Goal: Navigation & Orientation: Find specific page/section

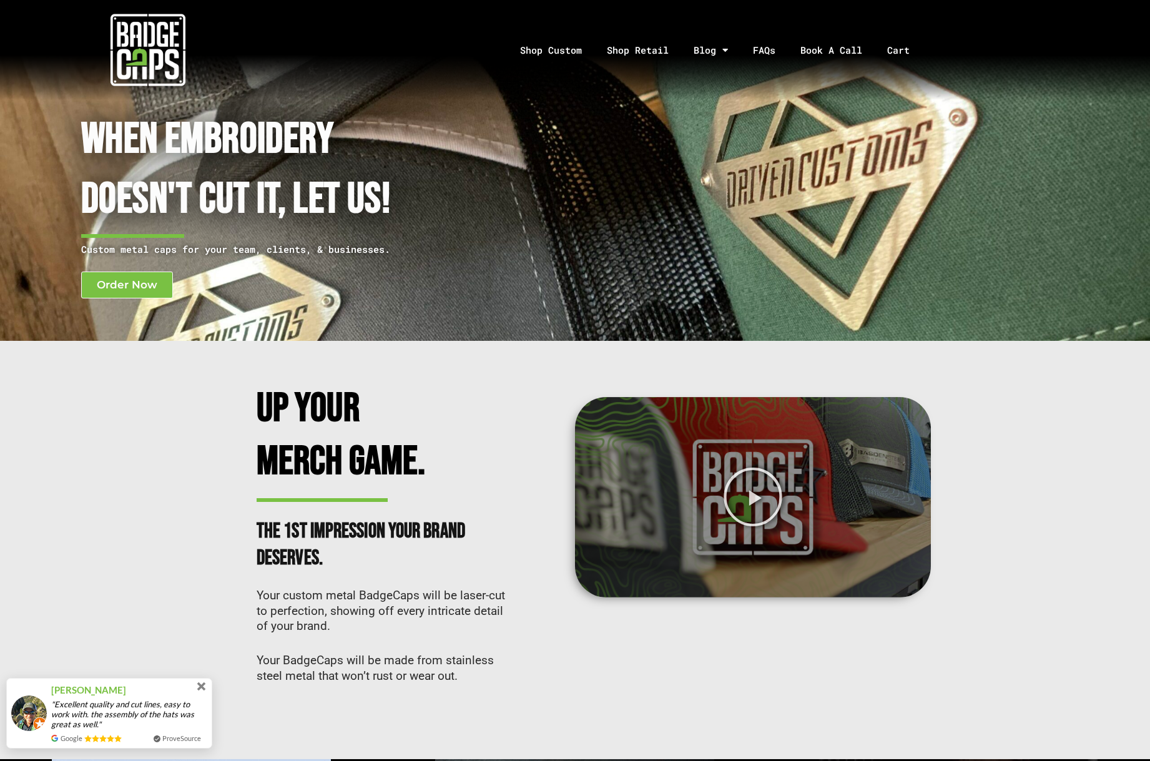
click at [206, 686] on span at bounding box center [202, 686] width 14 height 14
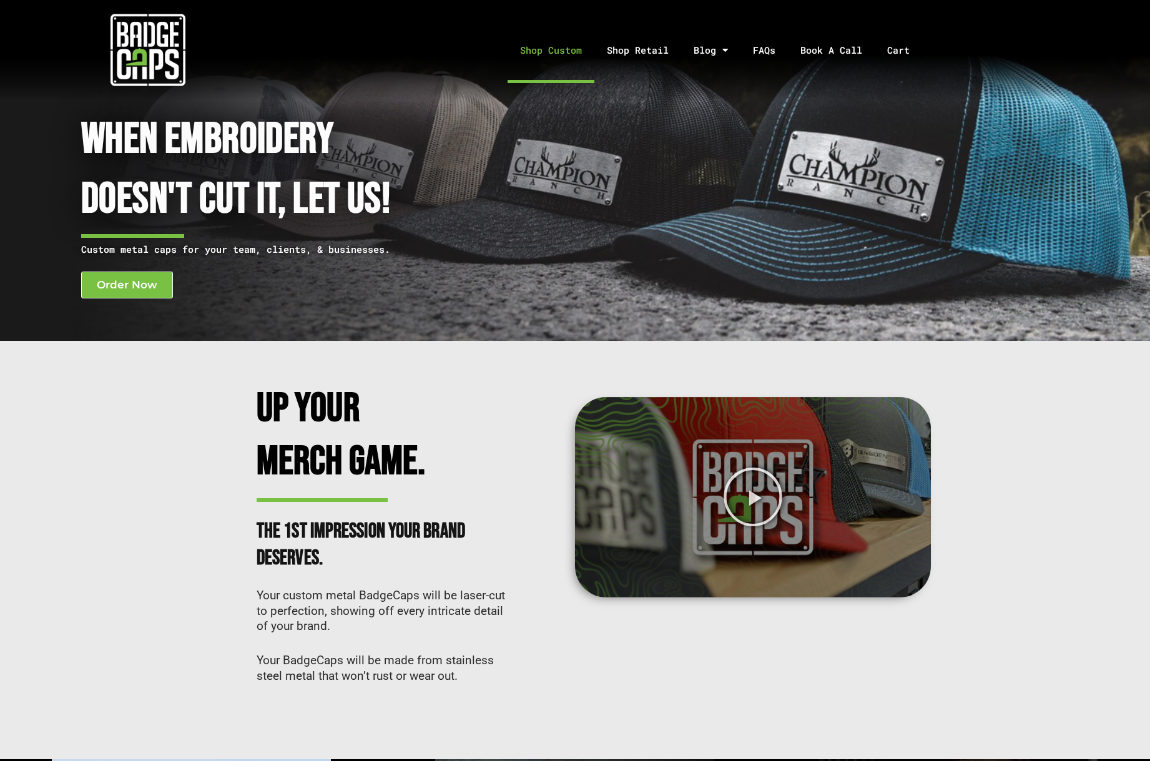
click at [532, 54] on link "Shop Custom" at bounding box center [551, 50] width 87 height 66
click at [712, 126] on link "Blog" at bounding box center [721, 126] width 81 height 29
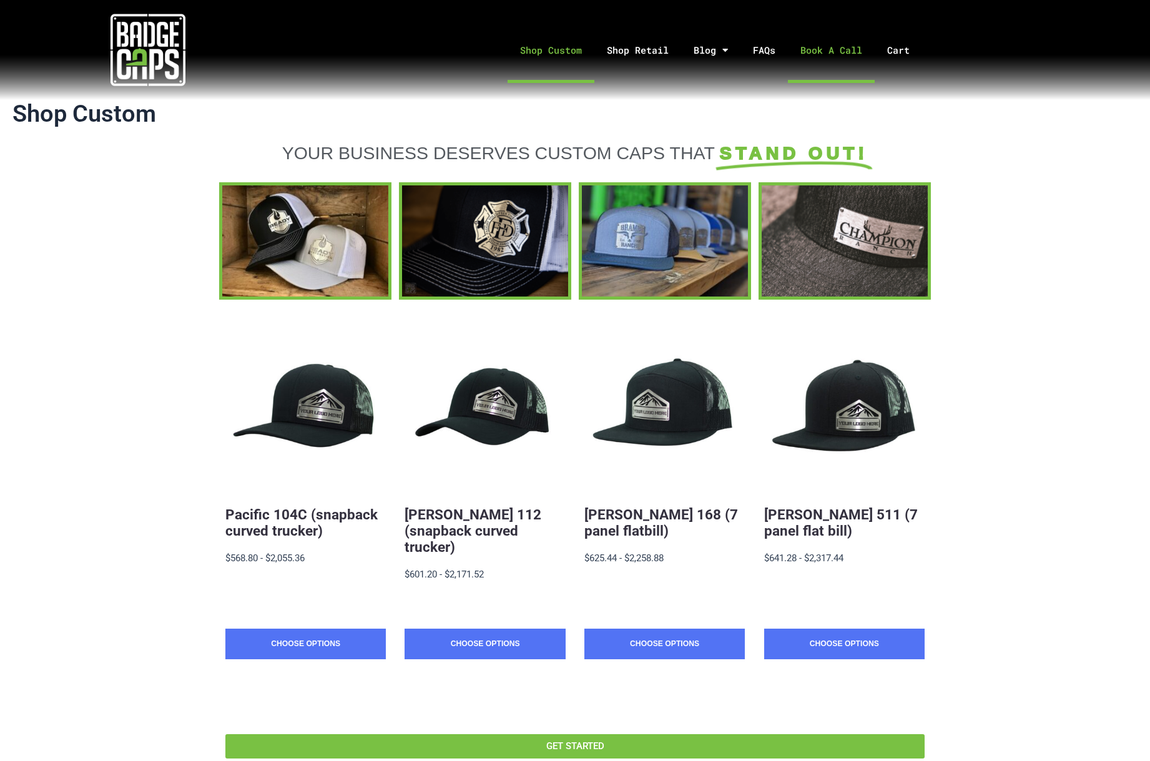
click at [842, 53] on link "Book A Call" at bounding box center [831, 50] width 87 height 66
click at [659, 55] on link "Shop Retail" at bounding box center [637, 50] width 87 height 66
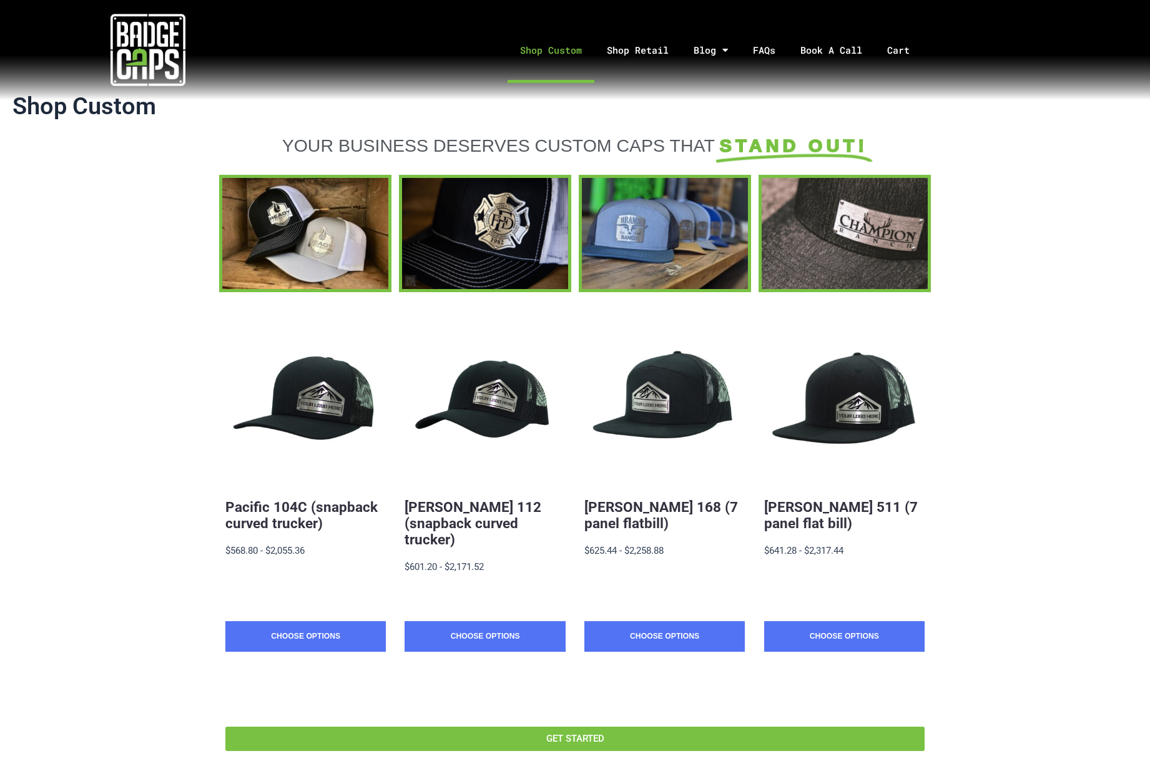
scroll to position [32, 0]
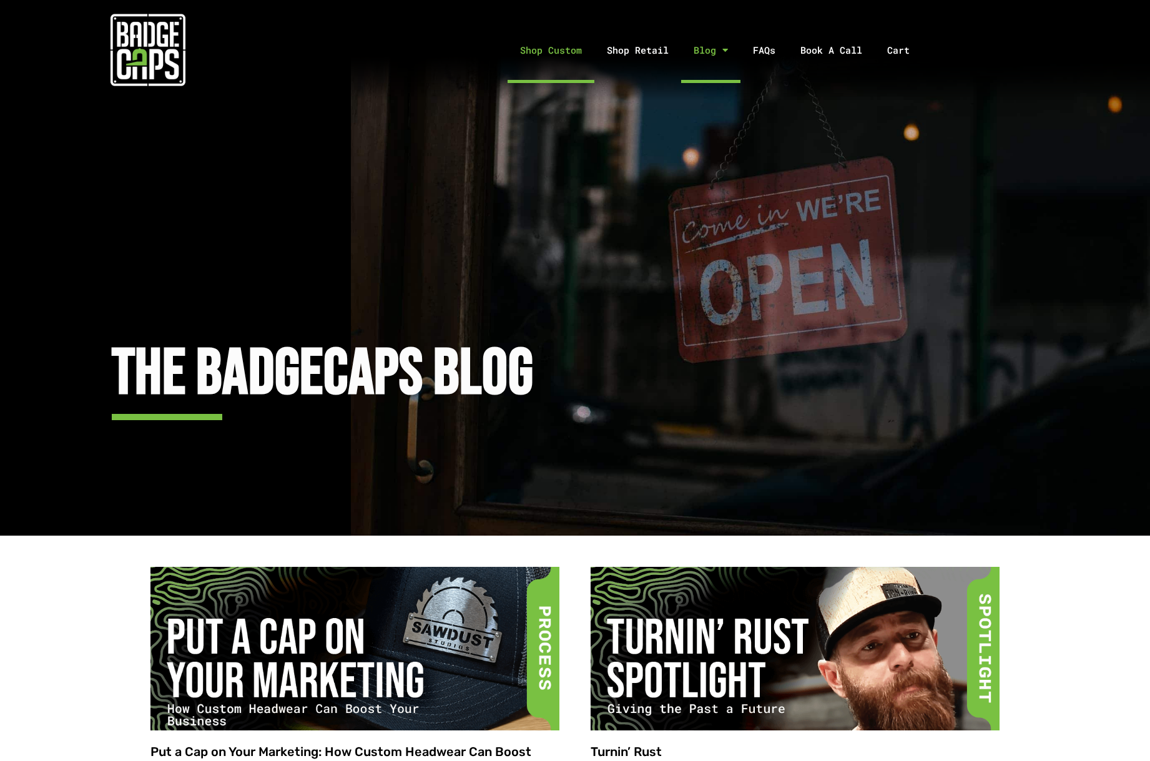
click at [549, 60] on link "Shop Custom" at bounding box center [551, 50] width 87 height 66
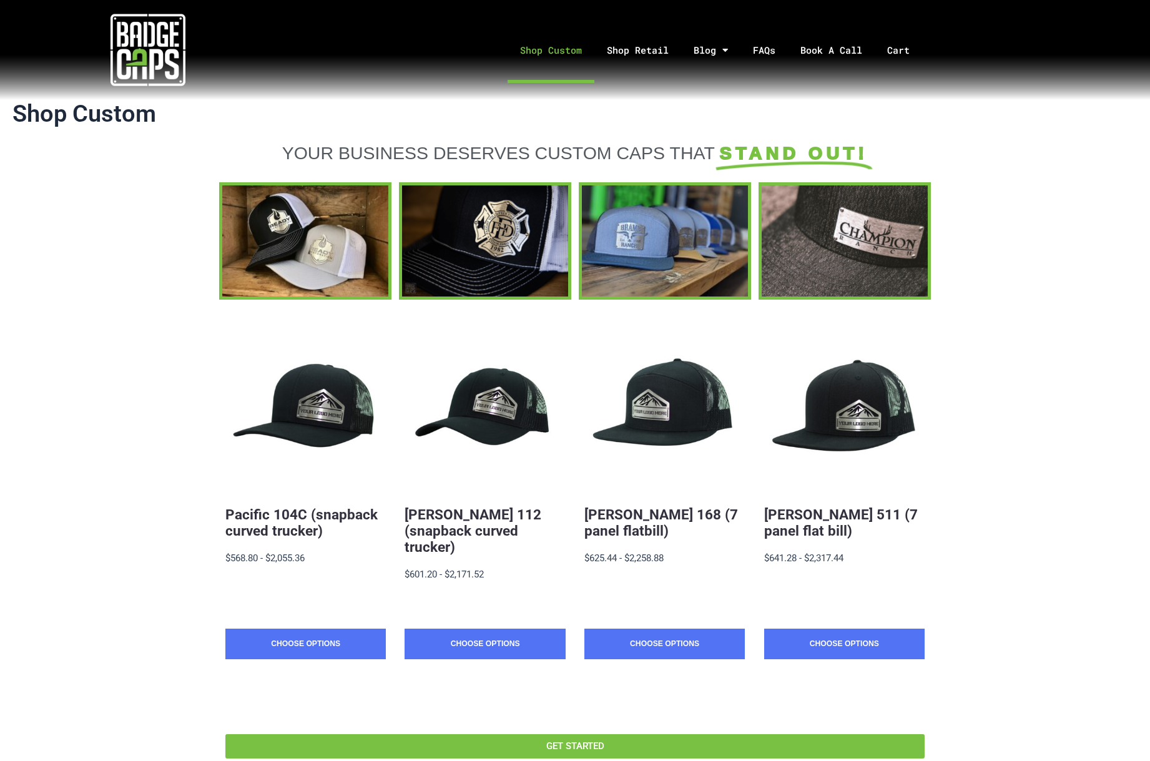
click at [142, 54] on img at bounding box center [148, 49] width 75 height 75
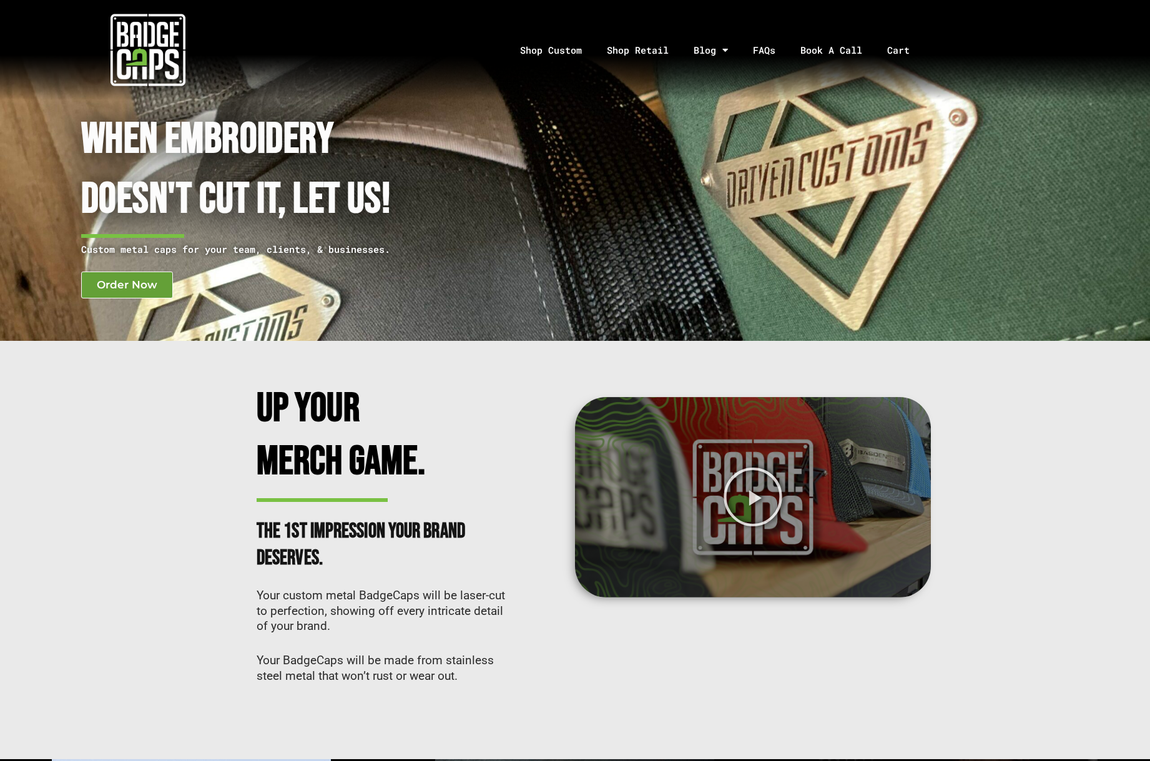
click at [144, 287] on span "Order Now" at bounding box center [127, 285] width 61 height 11
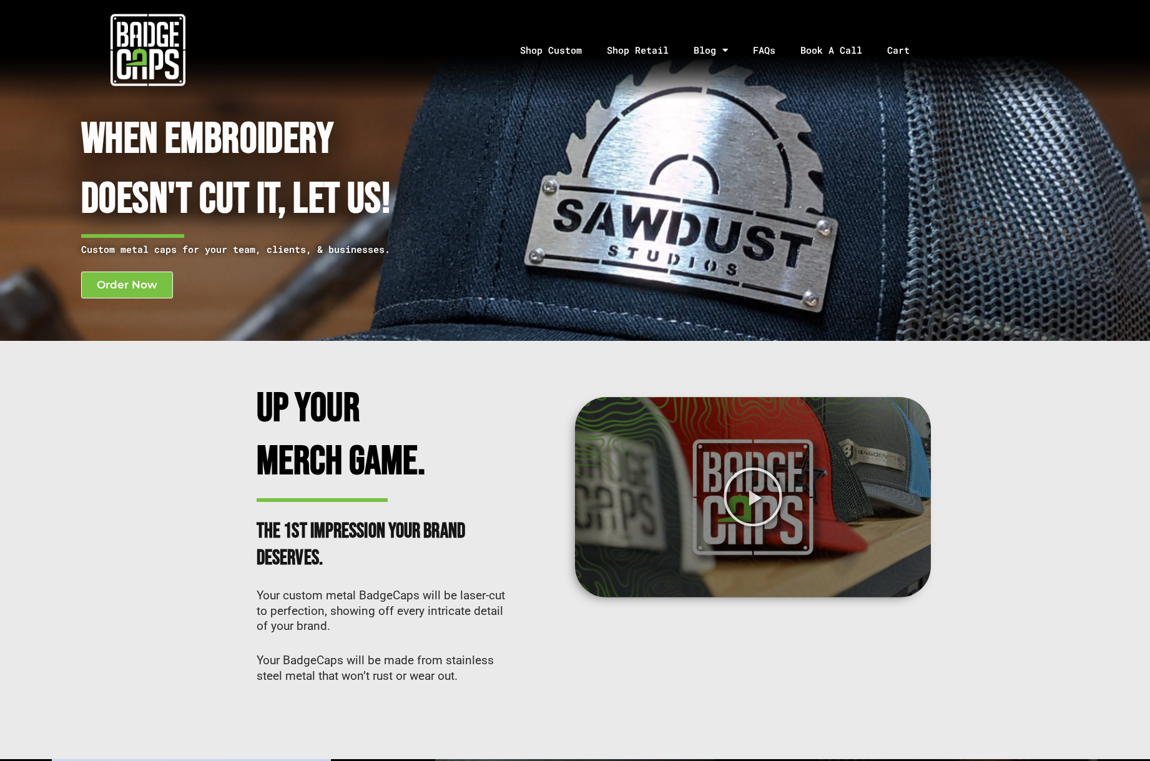
click at [129, 382] on div at bounding box center [575, 550] width 1150 height 418
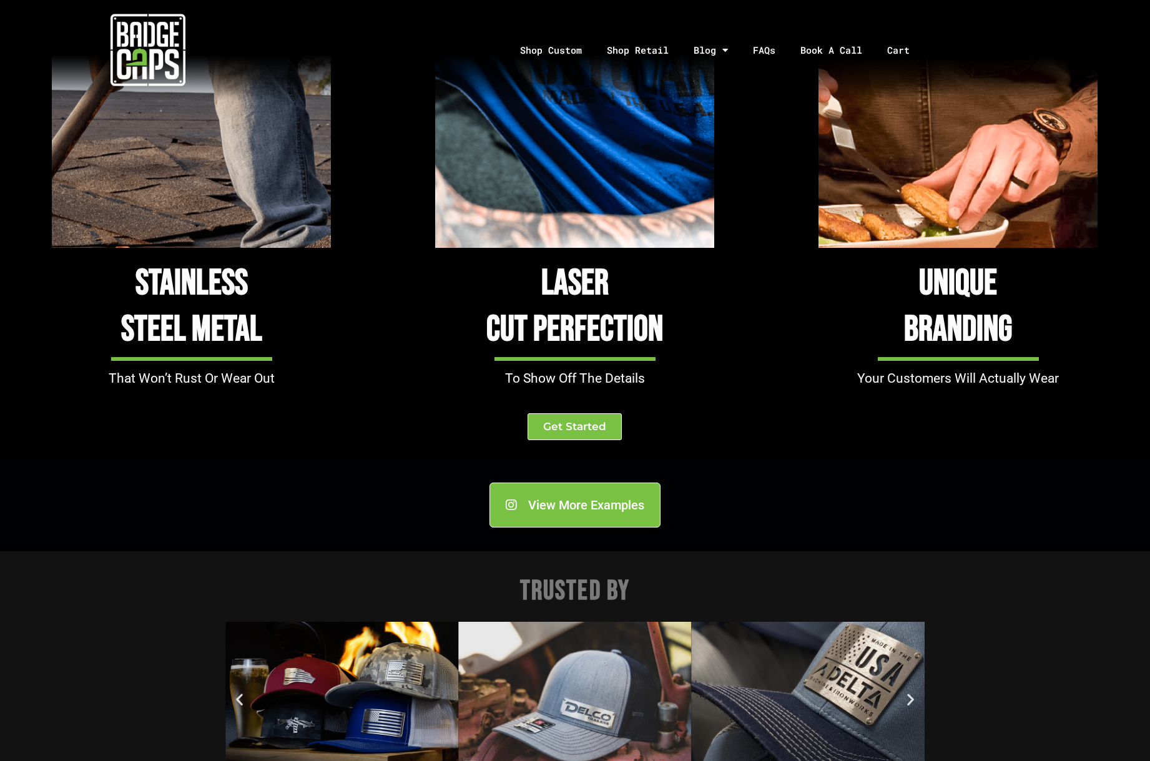
scroll to position [1143, 0]
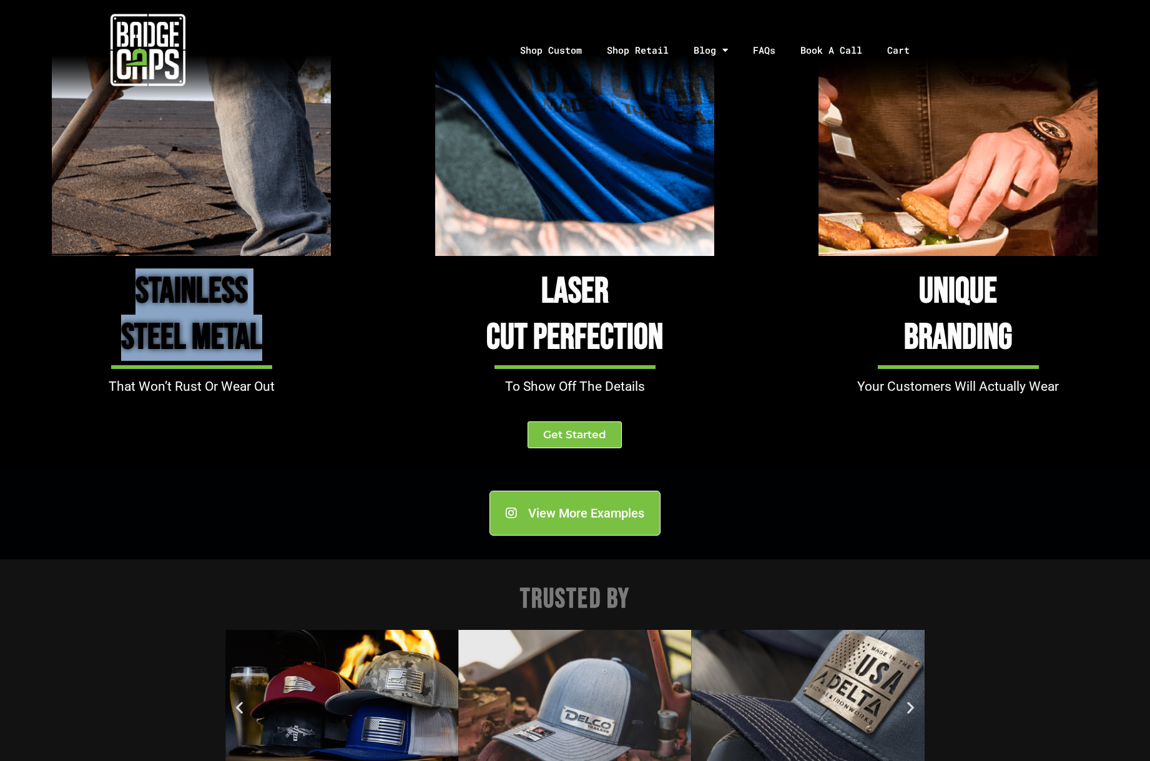
drag, startPoint x: 267, startPoint y: 338, endPoint x: 140, endPoint y: 292, distance: 134.9
click at [140, 292] on h3 "Stainless Steel Metal" at bounding box center [191, 315] width 383 height 92
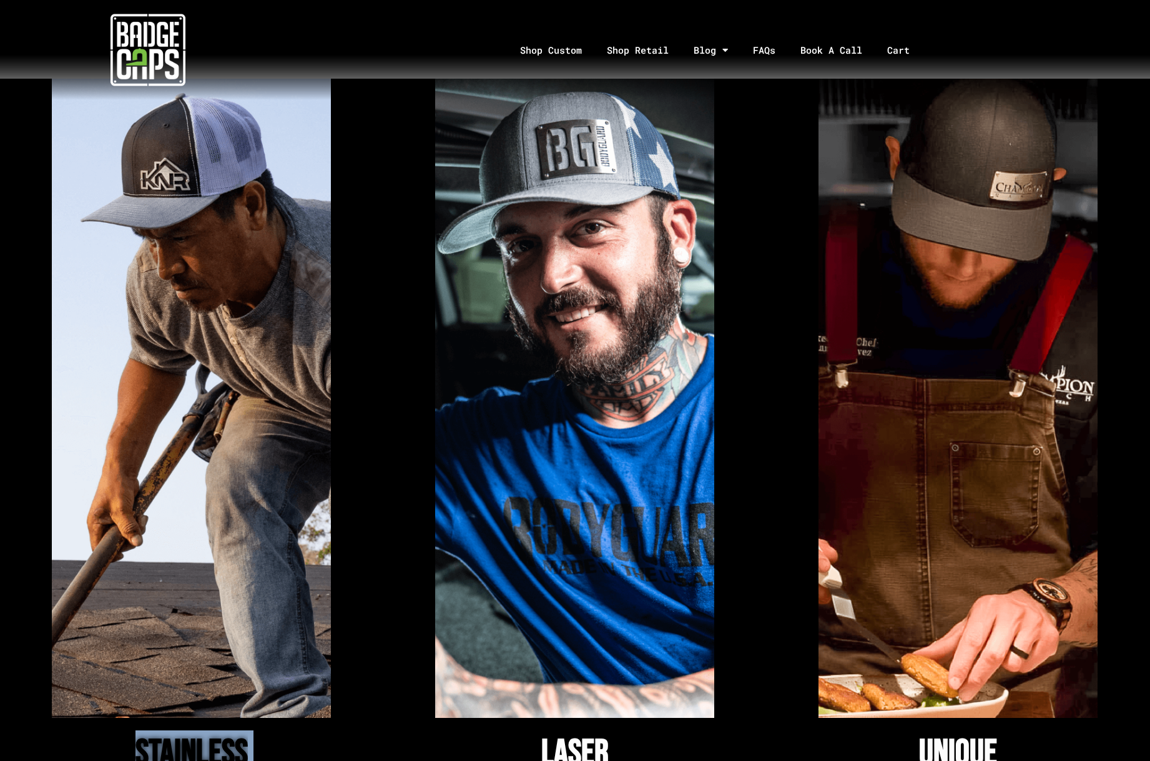
scroll to position [882, 0]
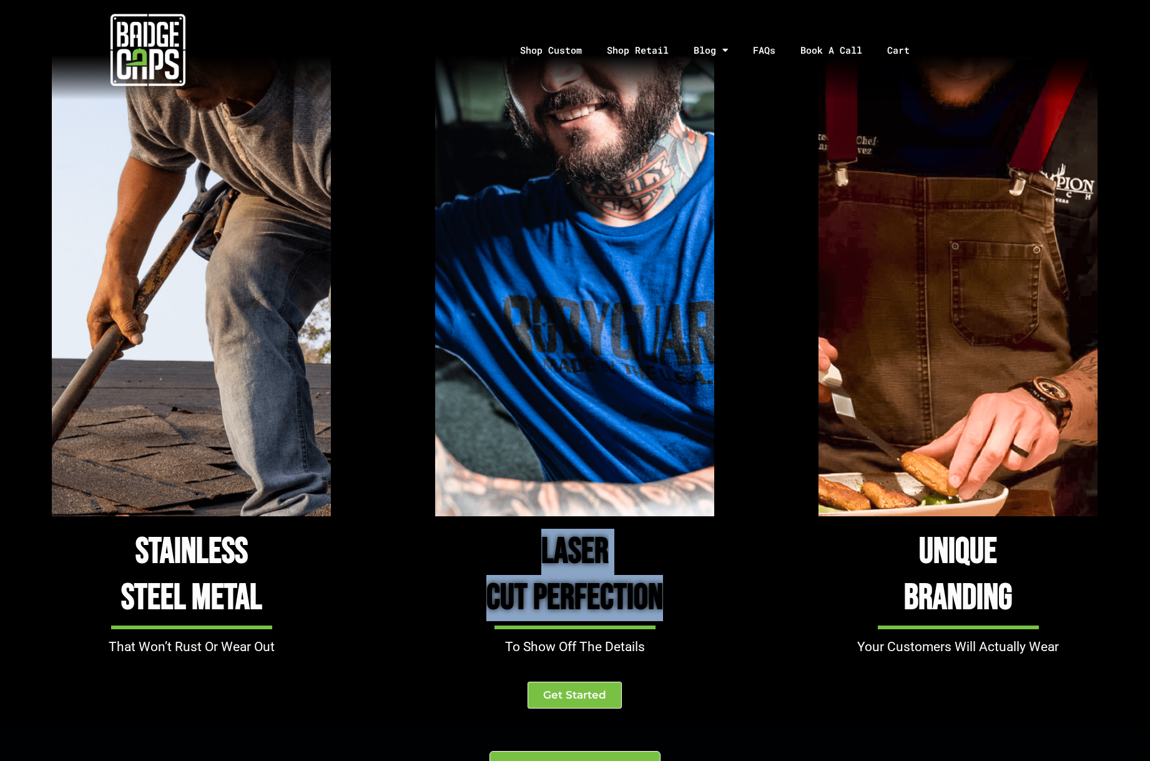
drag, startPoint x: 660, startPoint y: 589, endPoint x: 526, endPoint y: 555, distance: 138.6
click at [526, 555] on h3 "Laser Cut Perfection" at bounding box center [574, 575] width 383 height 92
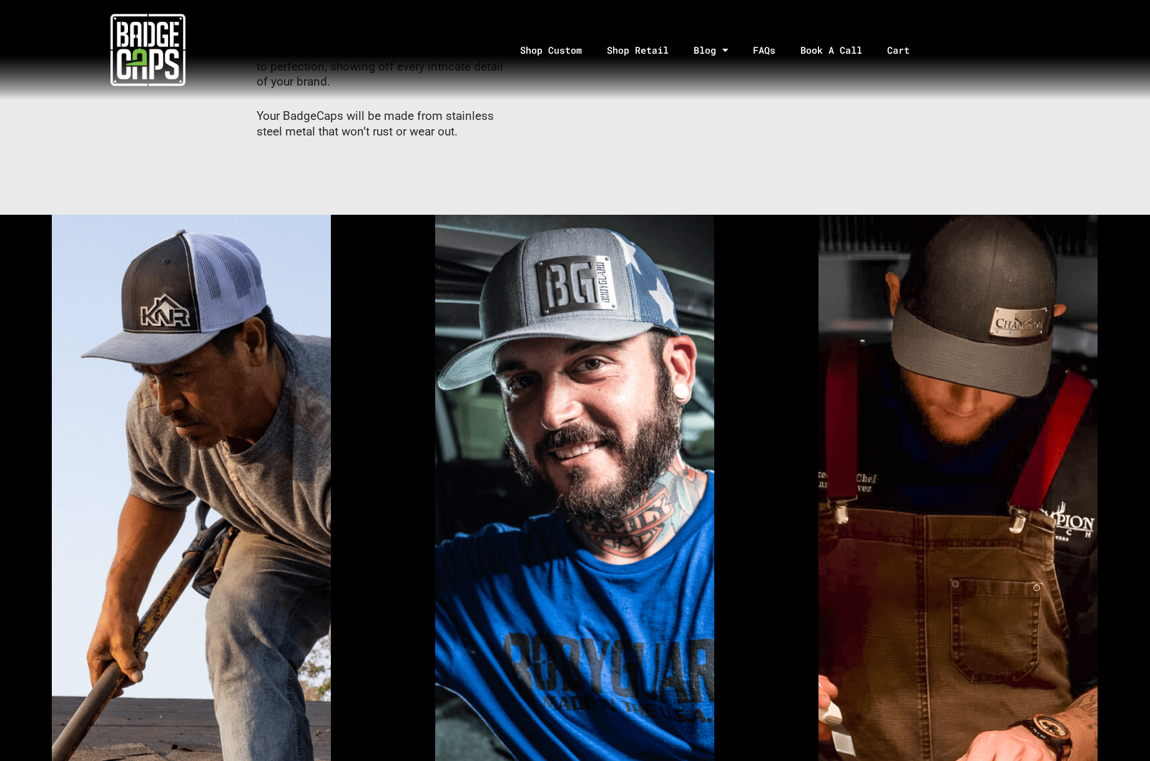
scroll to position [871, 0]
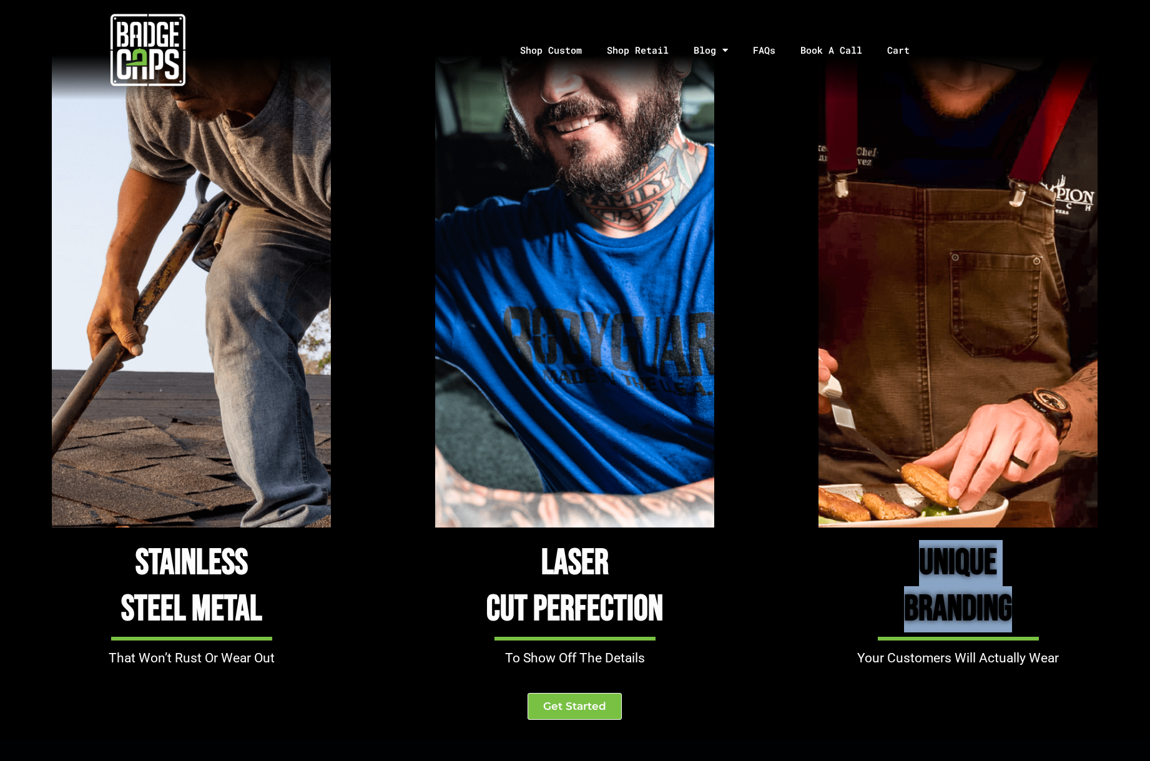
drag, startPoint x: 1038, startPoint y: 610, endPoint x: 927, endPoint y: 560, distance: 121.9
click at [927, 559] on h3 "Unique Branding" at bounding box center [958, 586] width 383 height 92
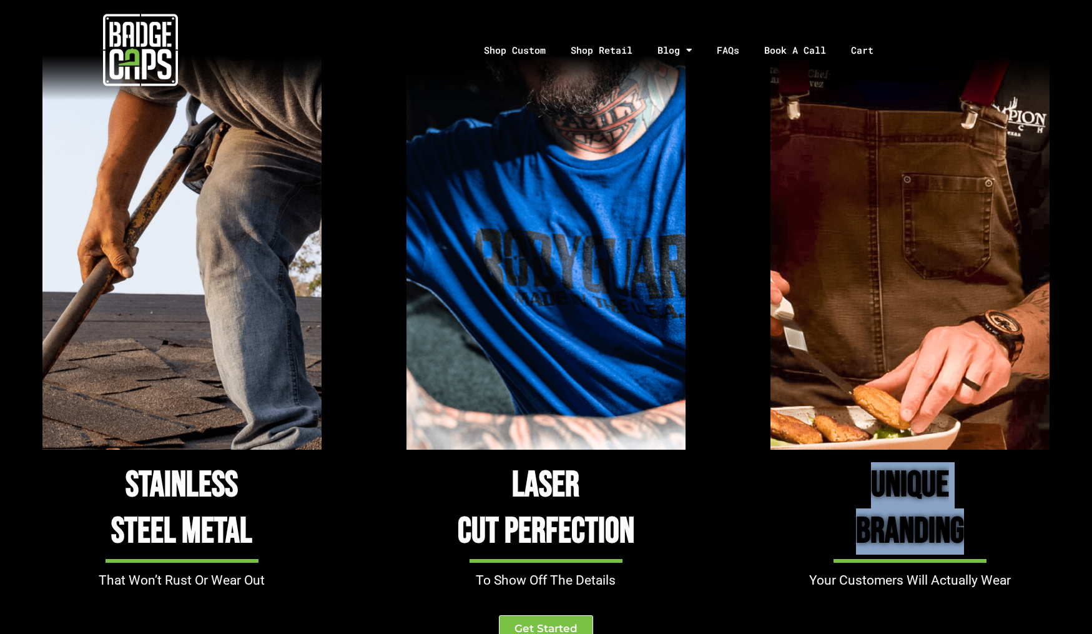
scroll to position [1010, 0]
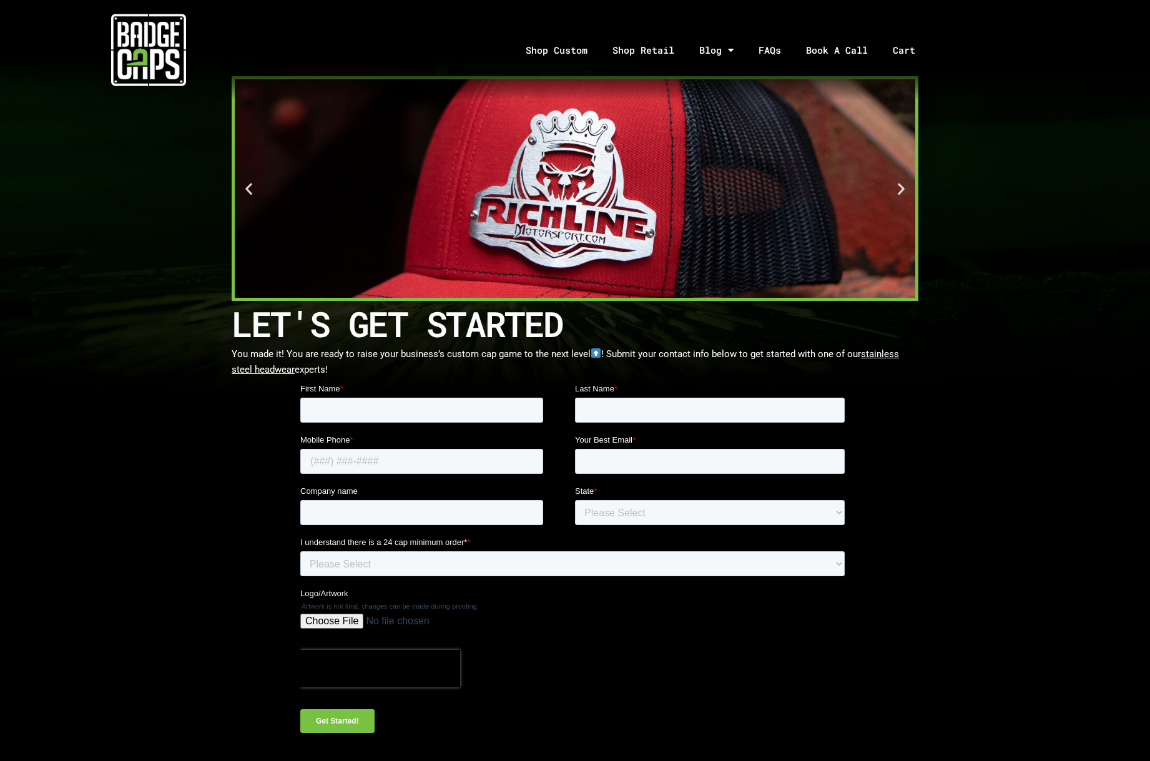
scroll to position [8, 0]
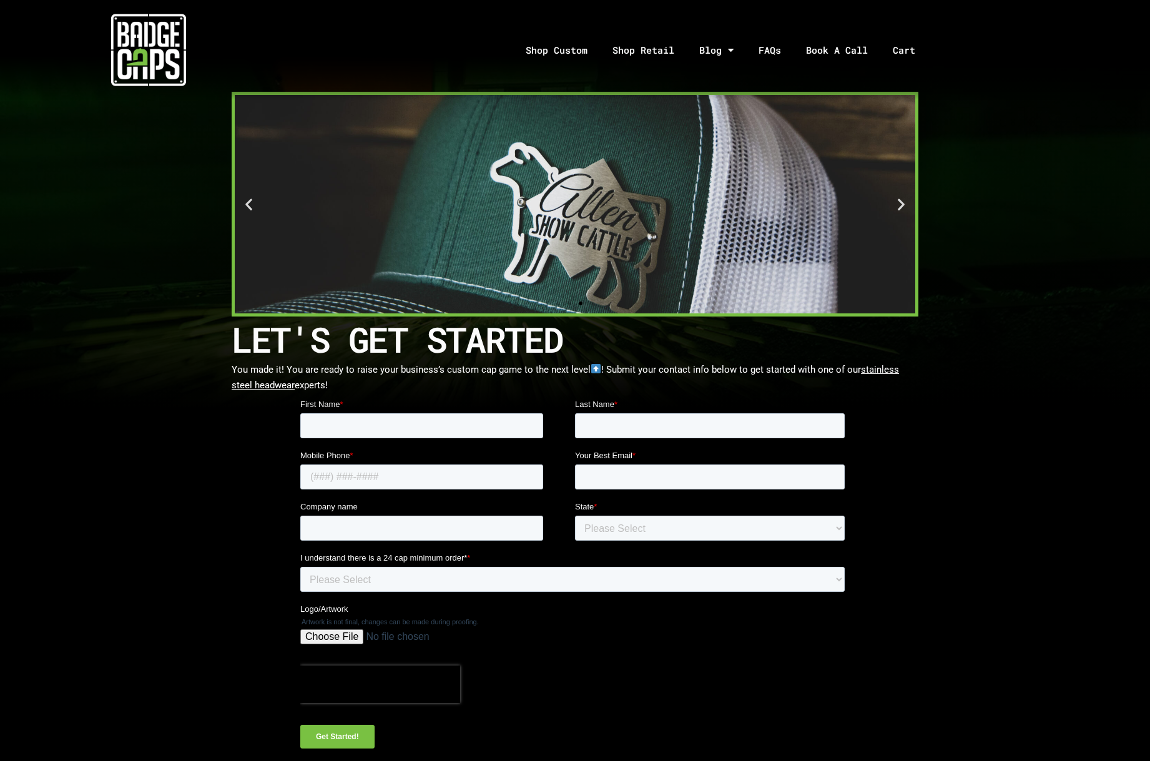
click at [905, 212] on div "3 / 4" at bounding box center [575, 204] width 681 height 219
click at [904, 212] on div "3 / 4" at bounding box center [575, 204] width 681 height 219
click at [903, 212] on div "3 / 4" at bounding box center [575, 204] width 681 height 219
click at [247, 204] on icon "Previous slide" at bounding box center [249, 205] width 16 height 16
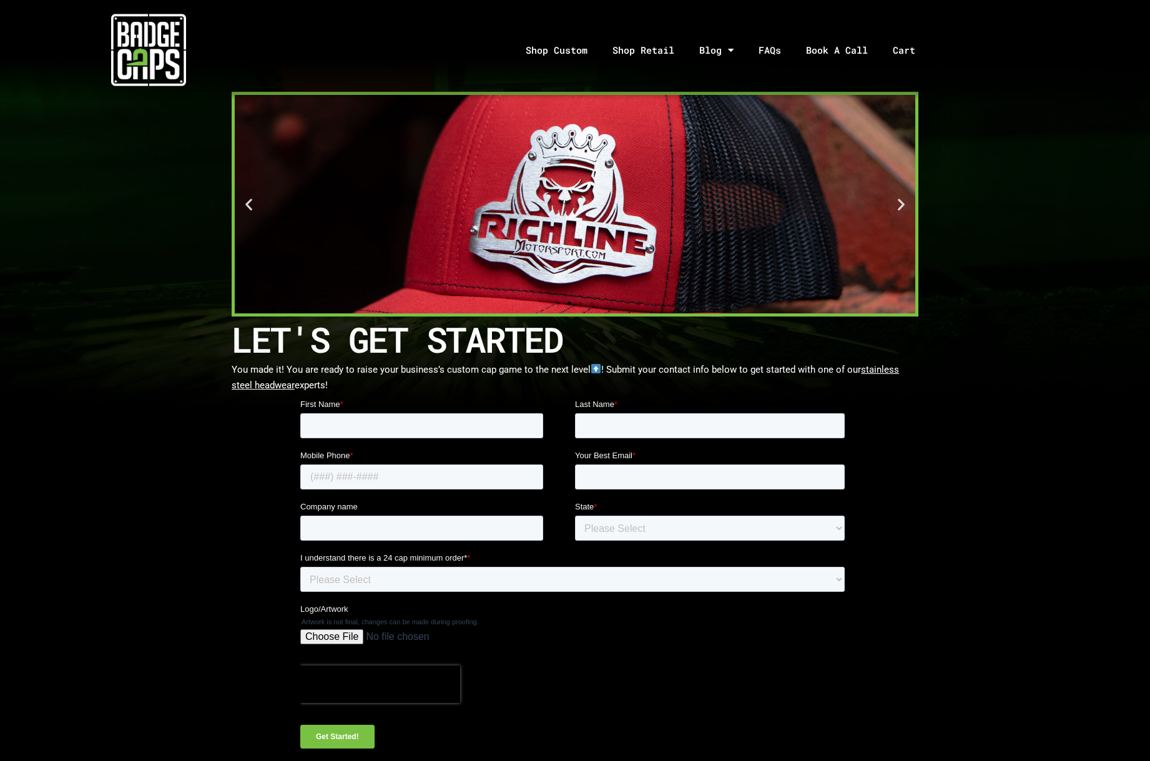
click at [247, 204] on icon "Previous slide" at bounding box center [249, 205] width 16 height 16
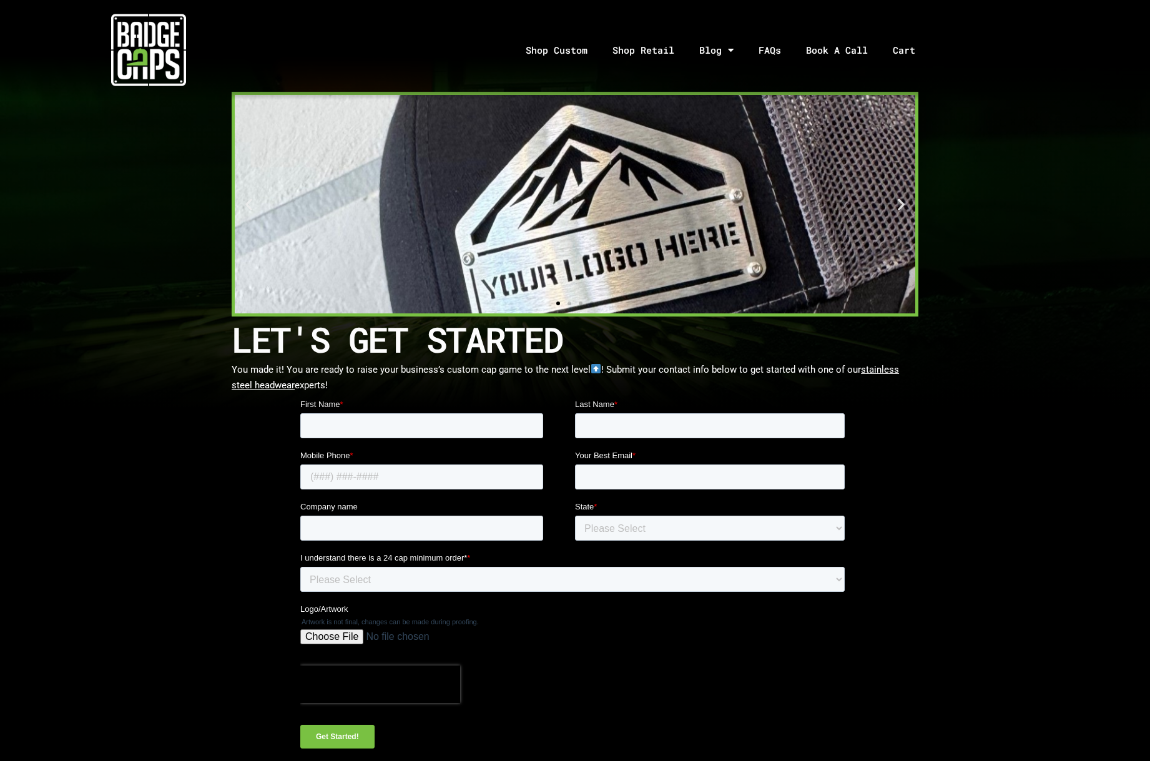
click at [247, 204] on icon "Previous slide" at bounding box center [249, 205] width 16 height 16
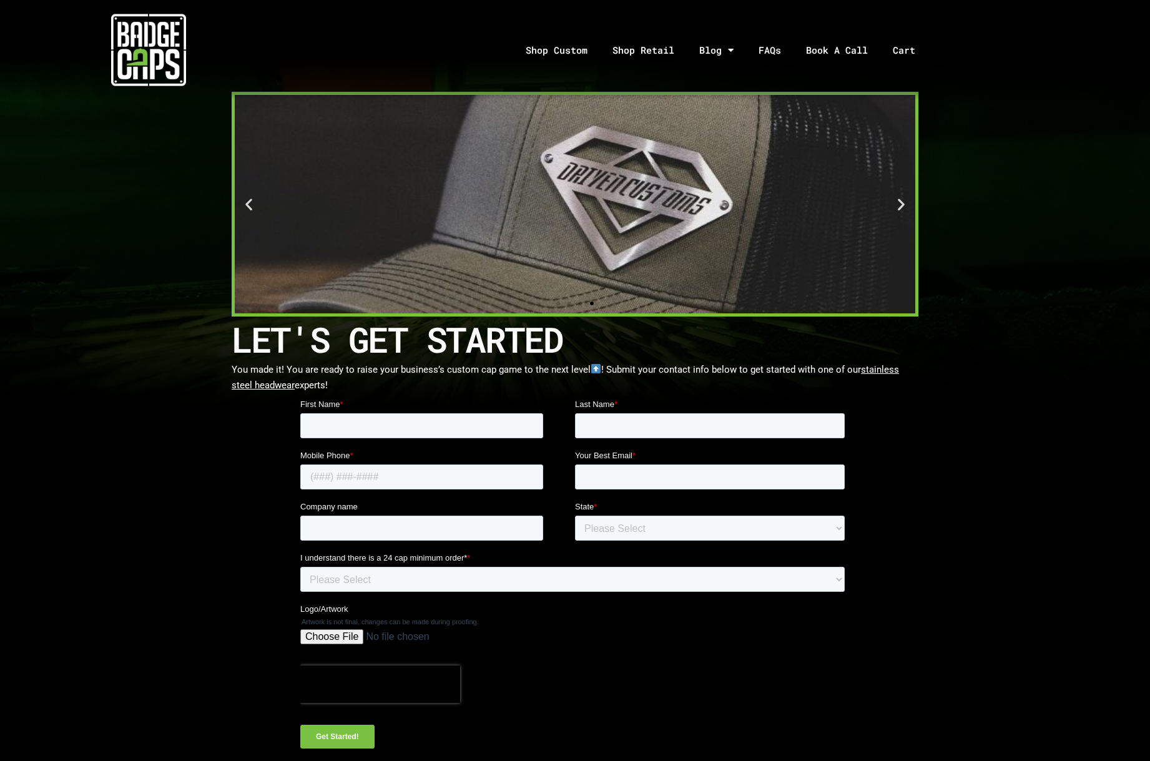
click at [247, 204] on icon "Previous slide" at bounding box center [249, 205] width 16 height 16
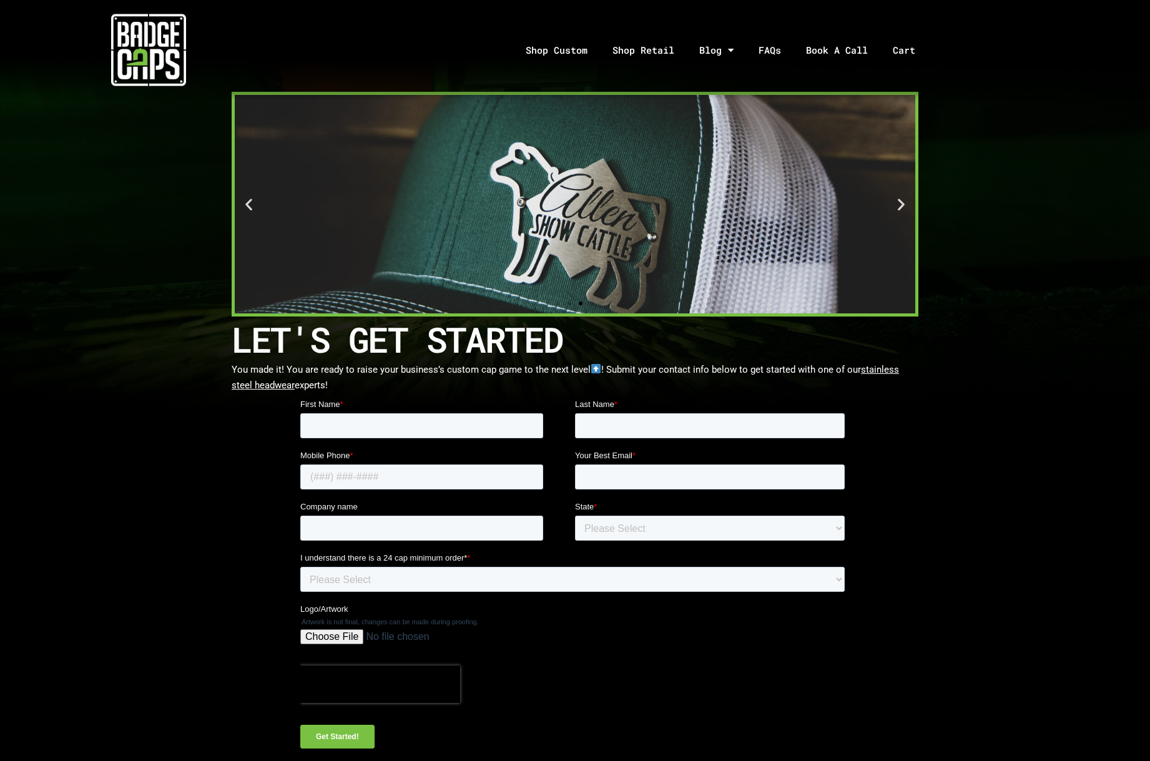
click at [247, 204] on icon "Previous slide" at bounding box center [249, 205] width 16 height 16
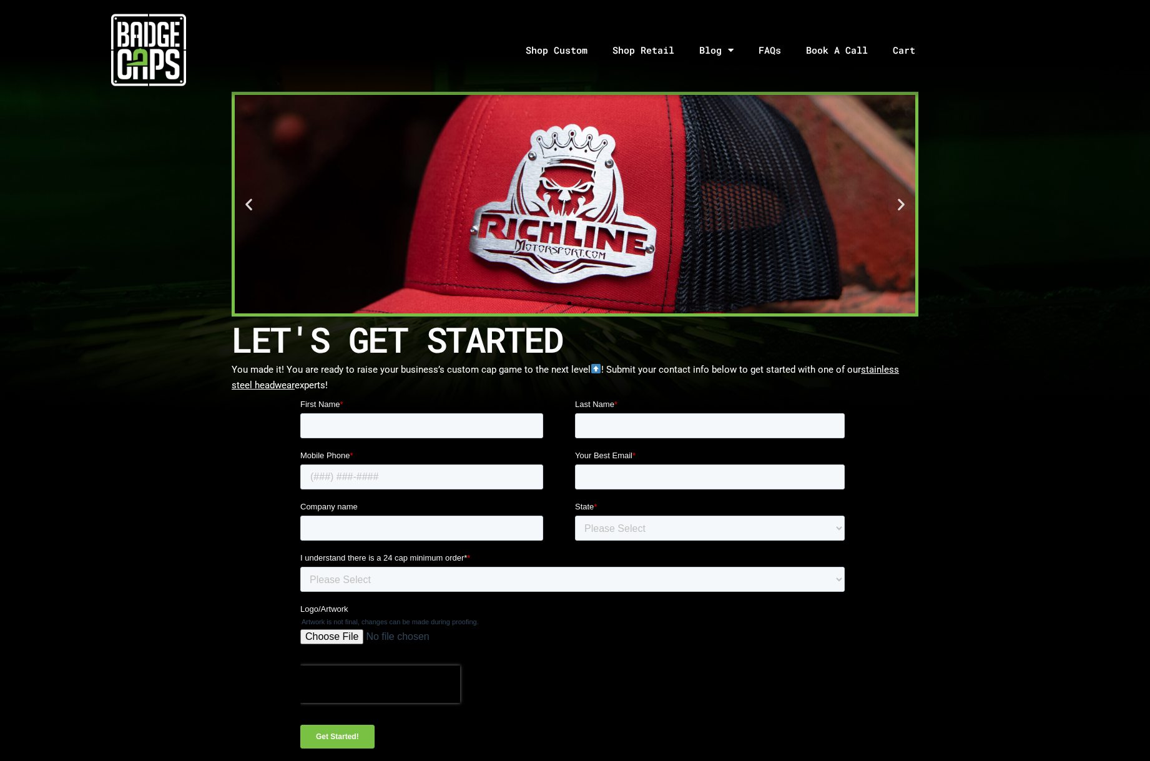
click at [247, 204] on icon "Previous slide" at bounding box center [249, 205] width 16 height 16
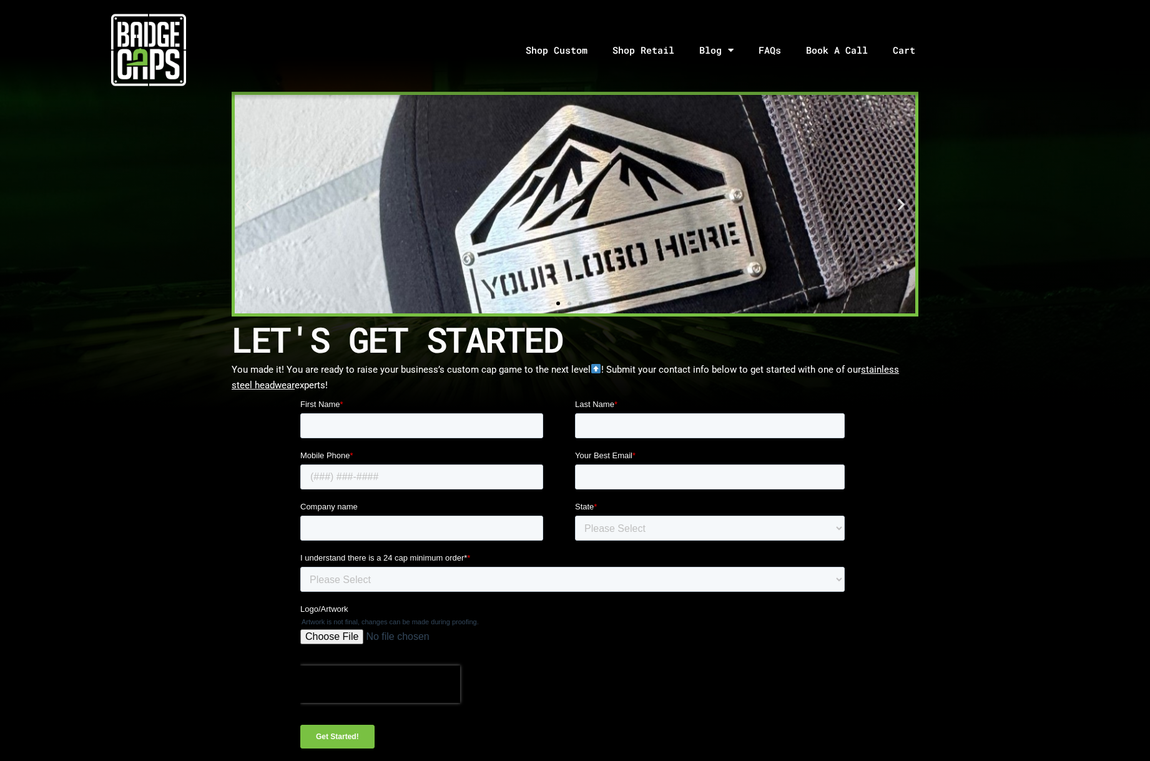
click at [247, 204] on icon "Previous slide" at bounding box center [249, 205] width 16 height 16
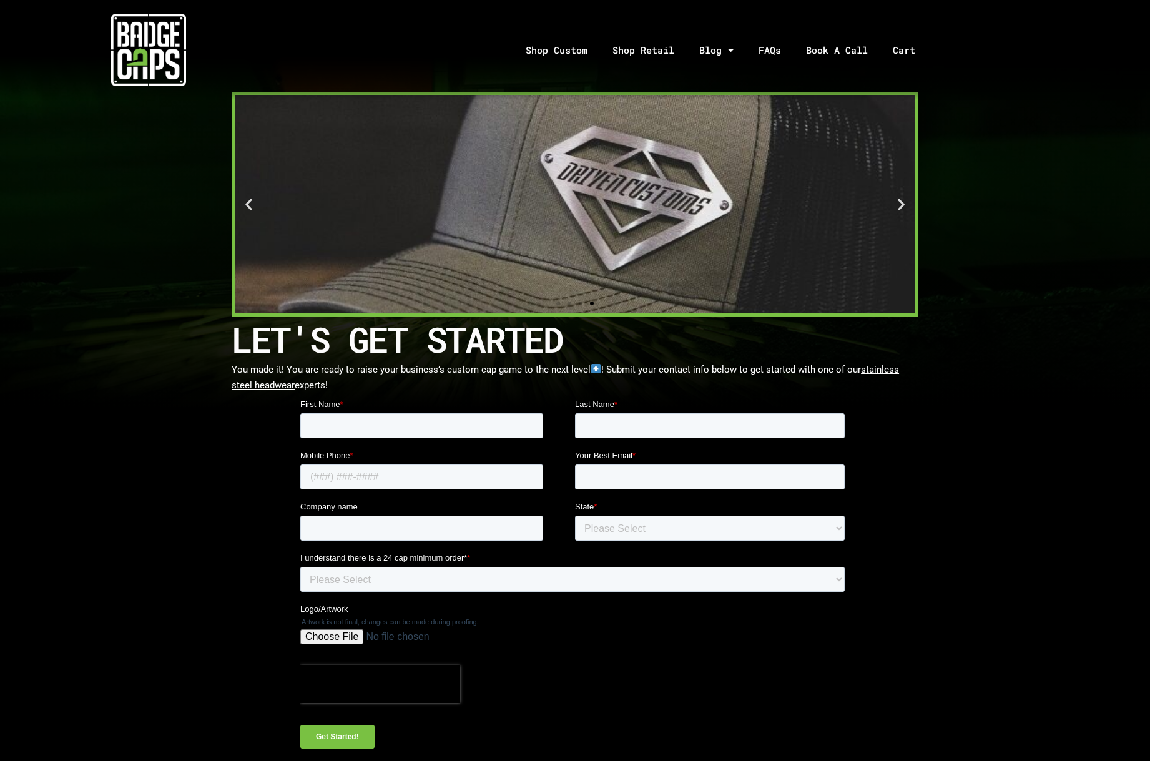
click at [247, 204] on icon "Previous slide" at bounding box center [249, 205] width 16 height 16
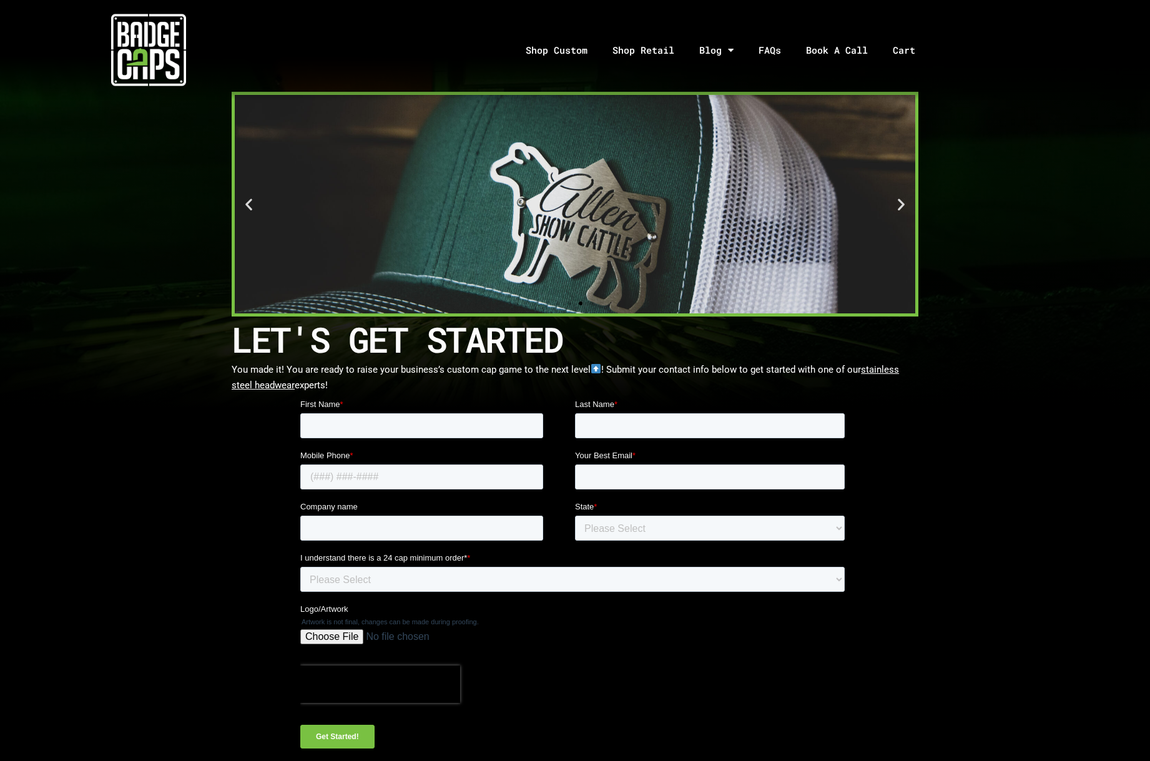
click at [247, 204] on icon "Previous slide" at bounding box center [249, 205] width 16 height 16
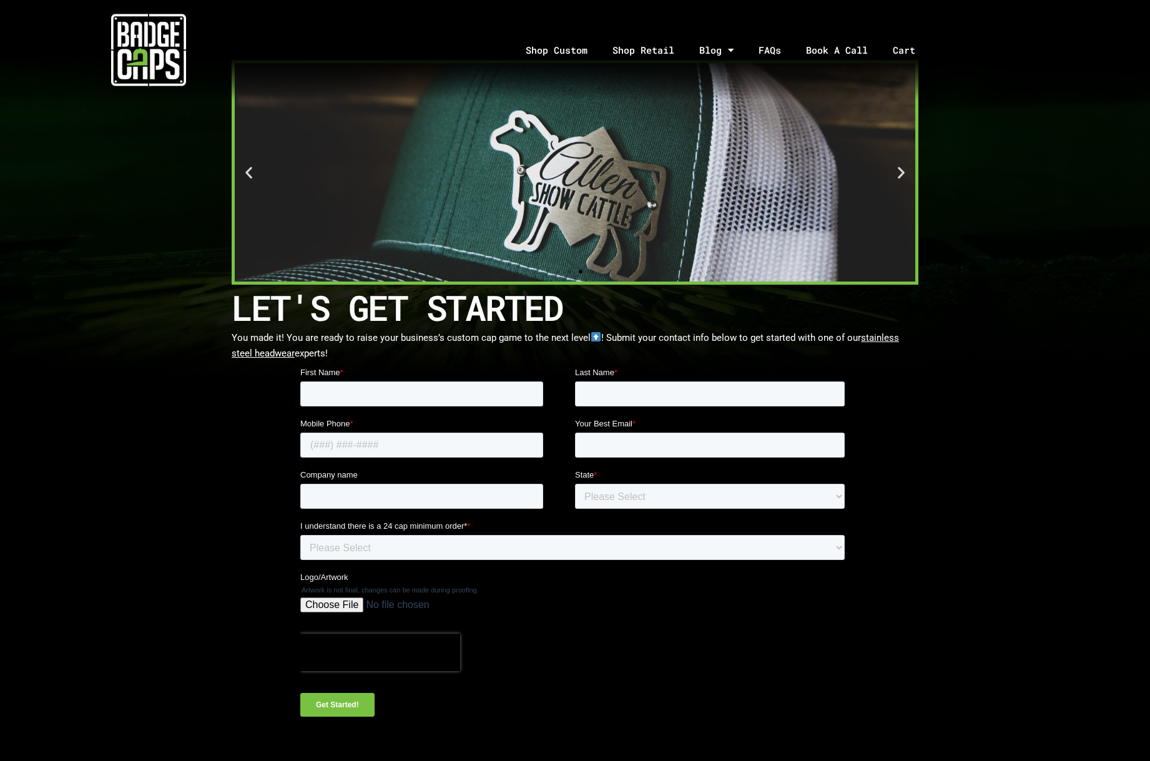
scroll to position [0, 0]
